Goal: Task Accomplishment & Management: Complete application form

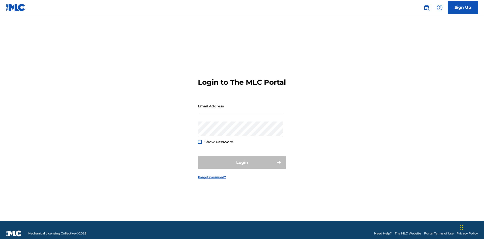
scroll to position [7, 0]
click at [463, 7] on link "Sign Up" at bounding box center [462, 7] width 30 height 13
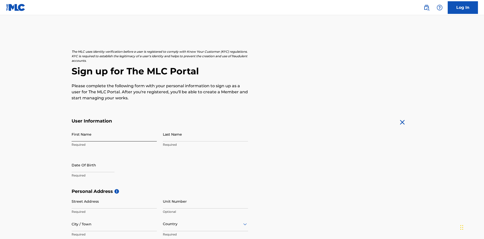
click at [114, 127] on input "First Name" at bounding box center [114, 134] width 85 height 14
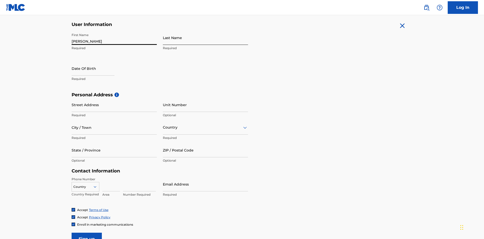
type input "[PERSON_NAME]"
click at [205, 38] on input "Last Name" at bounding box center [205, 37] width 85 height 14
type input "Ribble"
click at [97, 61] on input "text" at bounding box center [93, 68] width 43 height 14
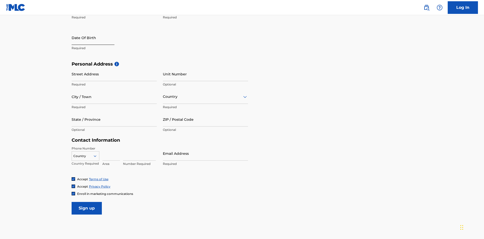
select select "8"
select select "2025"
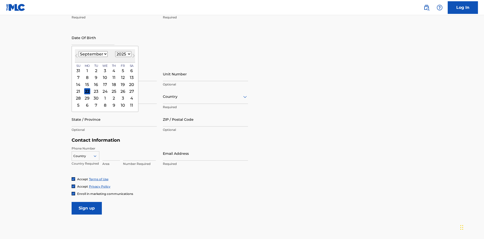
click at [93, 54] on select "January February March April May June July August September October November De…" at bounding box center [93, 54] width 29 height 6
select select "0"
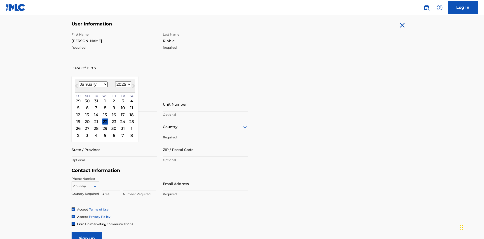
click at [122, 84] on select "1900 1901 1902 1903 1904 1905 1906 1907 1908 1909 1910 1911 1912 1913 1914 1915…" at bounding box center [123, 84] width 16 height 6
select select "1985"
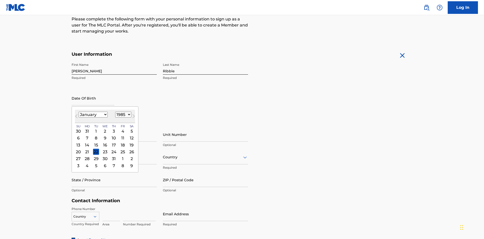
click at [122, 114] on select "1900 1901 1902 1903 1904 1905 1906 1907 1908 1909 1910 1911 1912 1913 1914 1915…" at bounding box center [123, 115] width 16 height 6
click at [96, 135] on div "8" at bounding box center [96, 138] width 6 height 6
type input "[DATE]"
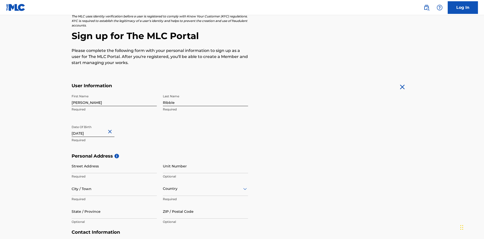
scroll to position [155, 0]
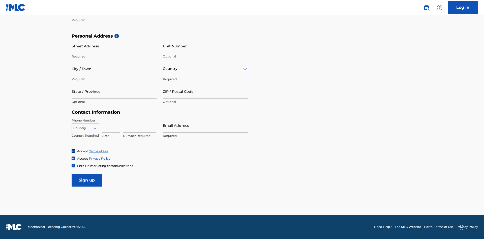
click at [114, 46] on input "Street Address" at bounding box center [114, 46] width 85 height 14
type input "[STREET_ADDRESS]"
click at [114, 69] on input "City / Town" at bounding box center [114, 68] width 85 height 14
type input "[GEOGRAPHIC_DATA]"
click at [163, 69] on input "text" at bounding box center [163, 68] width 1 height 5
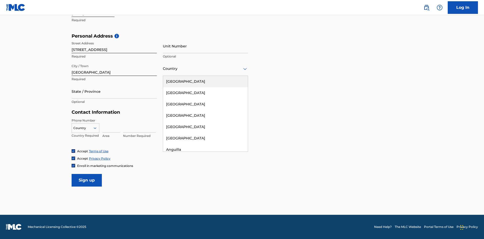
click at [205, 81] on div "[GEOGRAPHIC_DATA]" at bounding box center [205, 81] width 85 height 11
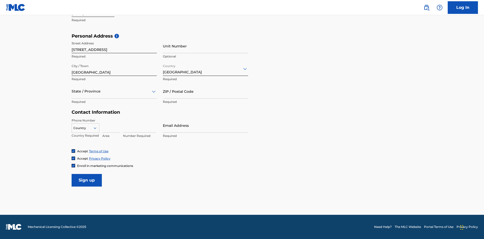
click at [114, 91] on div at bounding box center [114, 91] width 85 height 6
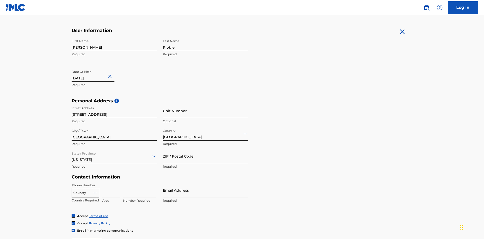
click at [205, 149] on input "ZIP / Postal Code" at bounding box center [205, 156] width 85 height 14
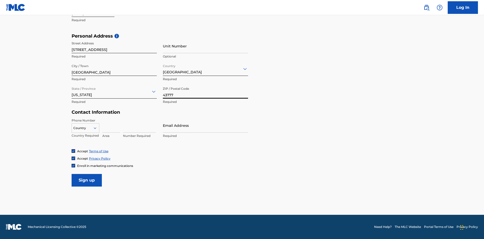
type input "43777"
click at [97, 128] on icon at bounding box center [95, 128] width 5 height 5
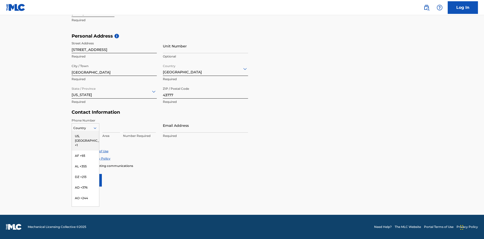
click at [85, 136] on div "US, [GEOGRAPHIC_DATA] +1" at bounding box center [85, 141] width 27 height 20
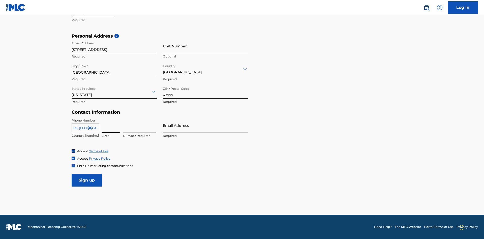
click at [111, 125] on input at bounding box center [111, 125] width 18 height 14
type input "740"
click at [139, 125] on input at bounding box center [139, 125] width 33 height 14
type input "8086351"
click at [205, 125] on input "Email Address" at bounding box center [205, 125] width 85 height 14
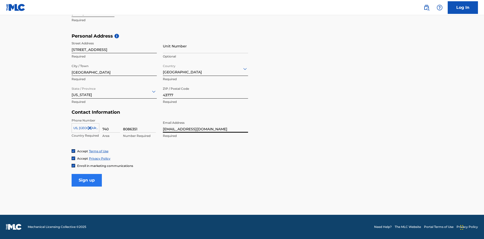
type input "[EMAIL_ADDRESS][DOMAIN_NAME]"
click at [87, 180] on input "Sign up" at bounding box center [87, 180] width 30 height 13
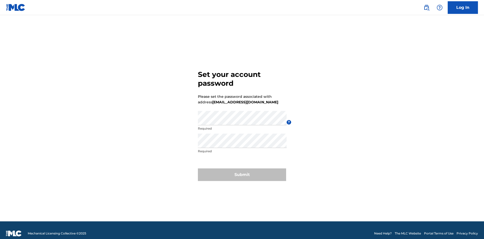
scroll to position [7, 0]
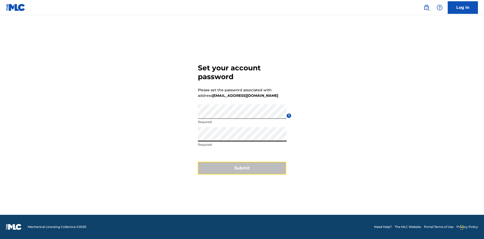
click at [242, 171] on button "Submit" at bounding box center [242, 168] width 88 height 13
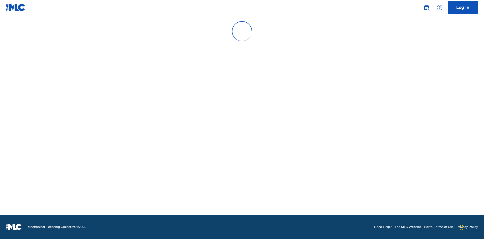
scroll to position [5, 0]
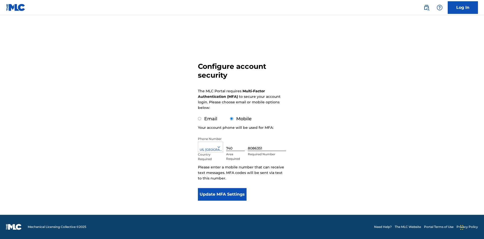
click at [232, 119] on input "Mobile" at bounding box center [231, 118] width 3 height 3
click at [221, 147] on icon at bounding box center [218, 147] width 5 height 5
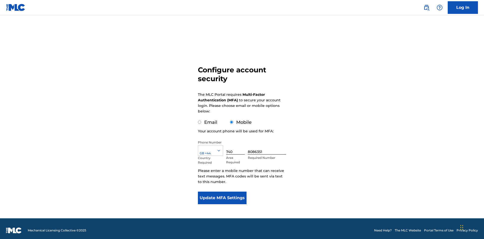
click at [236, 144] on input "740" at bounding box center [235, 147] width 19 height 14
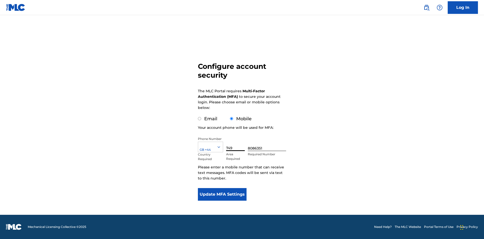
type input "749"
click at [268, 144] on input "8086351" at bounding box center [267, 144] width 38 height 14
type input "2881350"
click at [222, 194] on button "Update MFA Settings" at bounding box center [222, 194] width 49 height 13
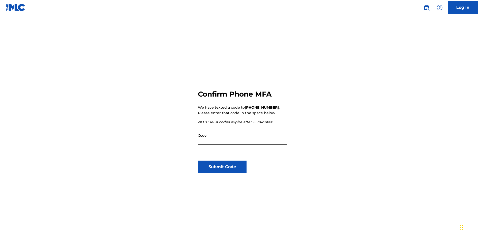
scroll to position [52, 0]
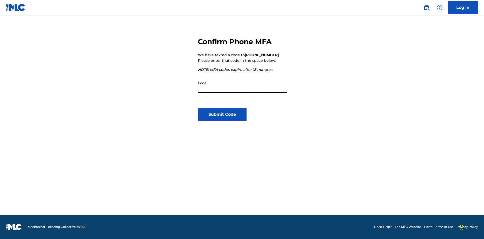
click at [242, 85] on input "Code" at bounding box center [242, 85] width 89 height 14
type input "019744"
click at [222, 114] on button "Submit Code" at bounding box center [222, 114] width 49 height 13
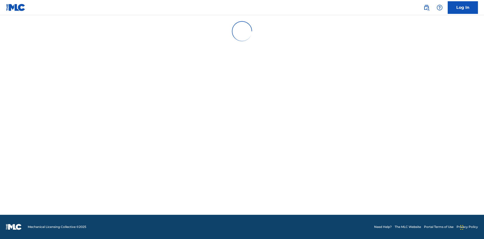
scroll to position [0, 0]
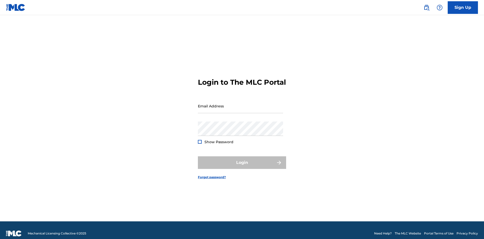
scroll to position [7, 0]
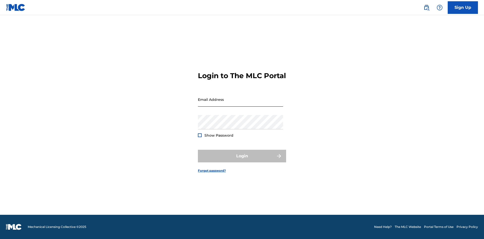
click at [240, 104] on input "Email Address" at bounding box center [240, 99] width 85 height 14
type input "[EMAIL_ADDRESS][DOMAIN_NAME]"
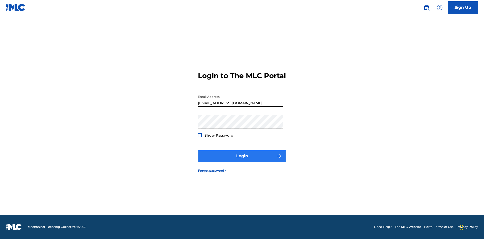
click at [242, 160] on button "Login" at bounding box center [242, 156] width 88 height 13
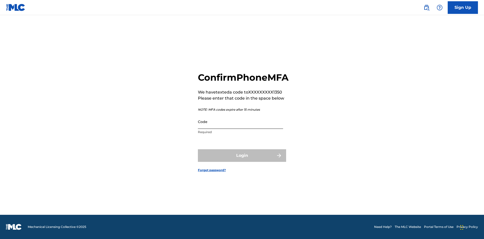
click at [240, 127] on input "Code" at bounding box center [240, 121] width 85 height 14
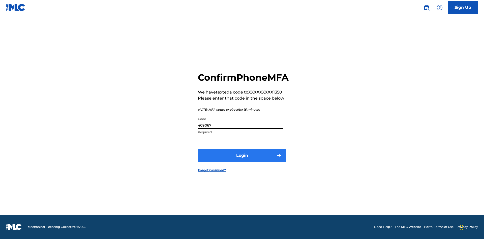
type input "409067"
click at [242, 161] on button "Login" at bounding box center [242, 155] width 88 height 13
